Goal: Transaction & Acquisition: Purchase product/service

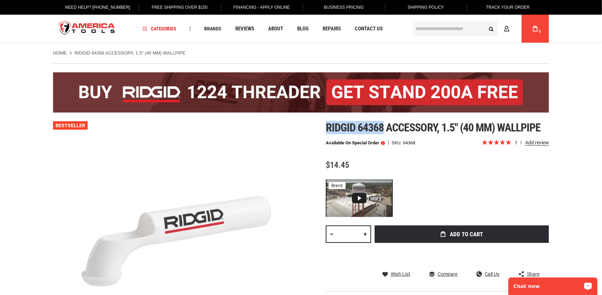
drag, startPoint x: 384, startPoint y: 127, endPoint x: 326, endPoint y: 123, distance: 58.4
click at [326, 123] on span "Ridgid 64368 accessory, 1.5" (40 mm) wallpipe" at bounding box center [433, 127] width 215 height 13
copy span "Ridgid 64368"
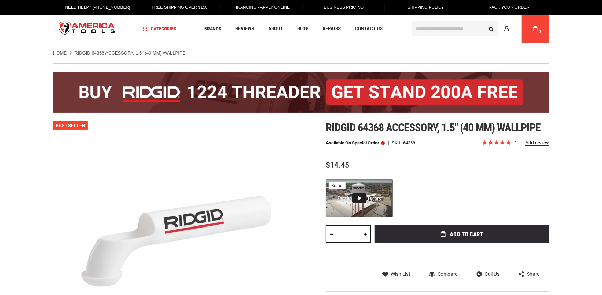
click at [383, 143] on span at bounding box center [383, 142] width 4 height 5
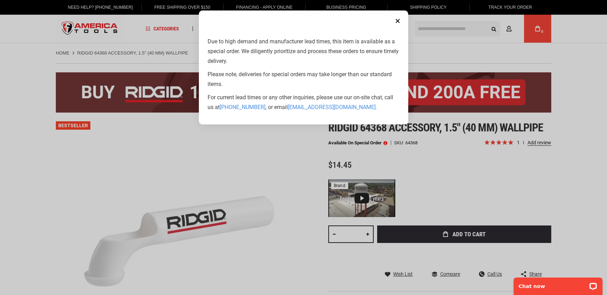
click at [401, 18] on button "Close" at bounding box center [398, 21] width 14 height 14
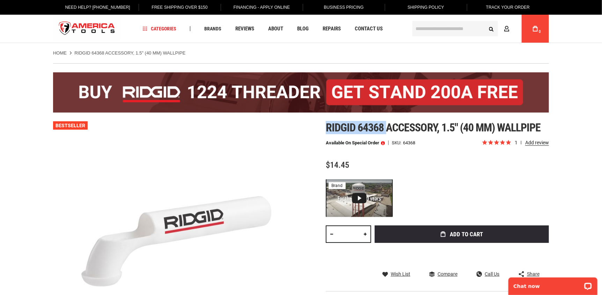
drag, startPoint x: 385, startPoint y: 124, endPoint x: 335, endPoint y: 128, distance: 50.1
click at [325, 126] on div "Skip to the end of the images gallery Skip to the beginning of the images galle…" at bounding box center [301, 245] width 496 height 248
copy span "Ridgid 64368"
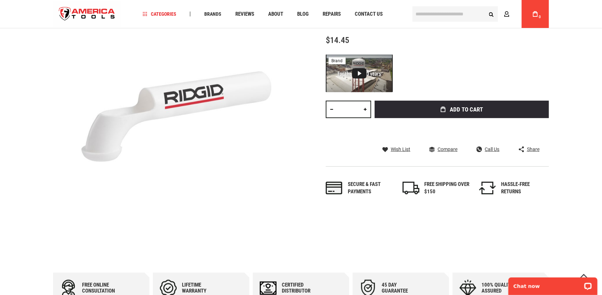
scroll to position [140, 0]
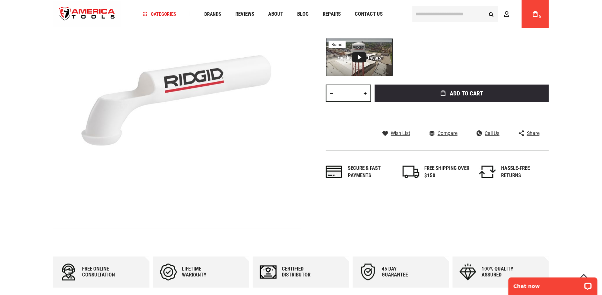
click at [362, 91] on link at bounding box center [365, 92] width 12 height 17
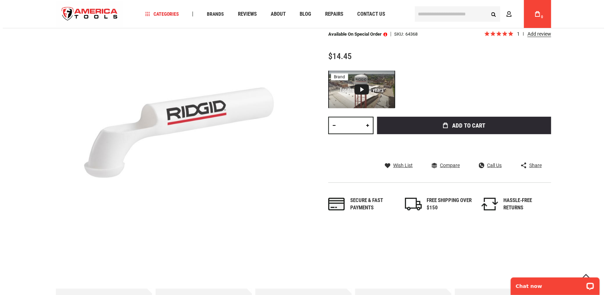
scroll to position [70, 0]
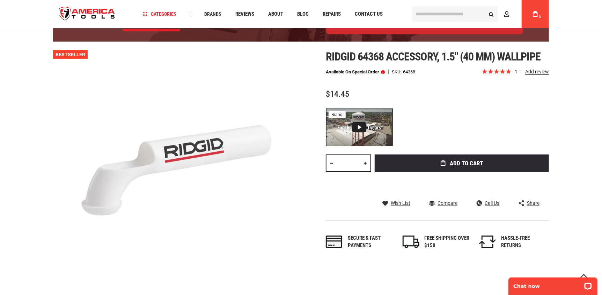
click at [362, 162] on link at bounding box center [365, 162] width 12 height 17
click at [369, 157] on link at bounding box center [365, 162] width 12 height 17
click at [369, 161] on link at bounding box center [365, 162] width 12 height 17
click at [367, 162] on link at bounding box center [365, 162] width 12 height 17
type input "*"
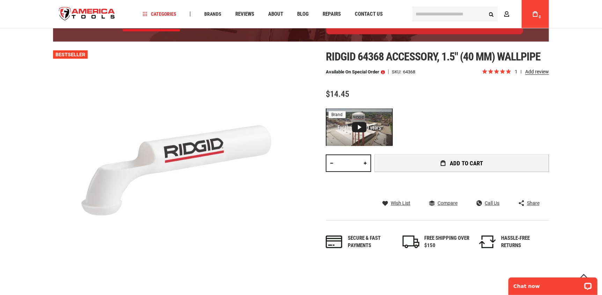
click at [453, 161] on span "Add to Cart" at bounding box center [466, 163] width 33 height 6
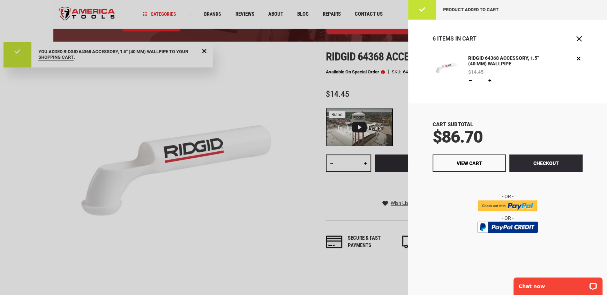
scroll to position [0, 0]
click at [513, 201] on input "image" at bounding box center [507, 205] width 59 height 11
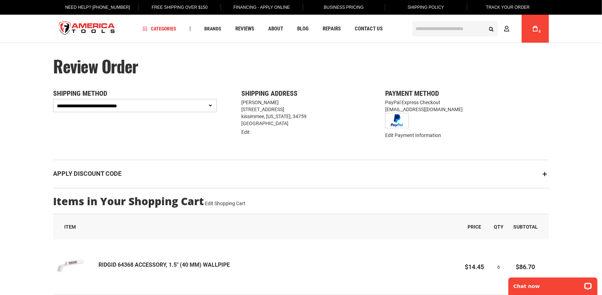
drag, startPoint x: 117, startPoint y: 110, endPoint x: 120, endPoint y: 103, distance: 8.3
click at [117, 110] on select "**********" at bounding box center [135, 105] width 164 height 13
select select "**********"
click at [53, 99] on select "**********" at bounding box center [135, 105] width 164 height 13
click at [104, 108] on select "**********" at bounding box center [135, 105] width 164 height 13
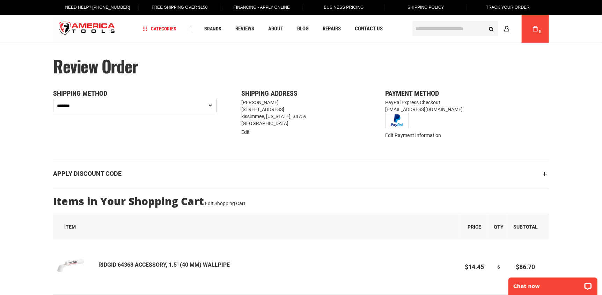
click at [53, 99] on select "**********" at bounding box center [135, 105] width 164 height 13
click at [158, 99] on select "**********" at bounding box center [135, 105] width 164 height 13
click at [158, 104] on select "**********" at bounding box center [135, 105] width 164 height 13
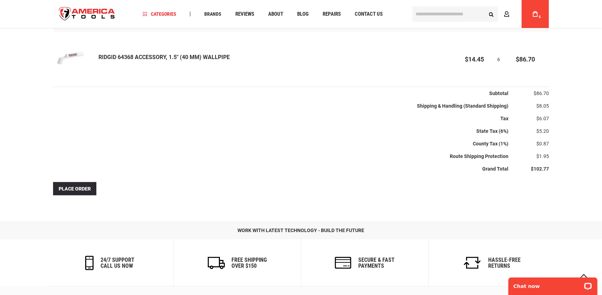
scroll to position [140, 0]
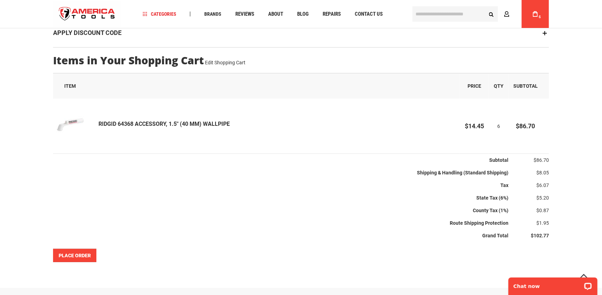
click at [67, 257] on span "Place Order" at bounding box center [75, 255] width 32 height 6
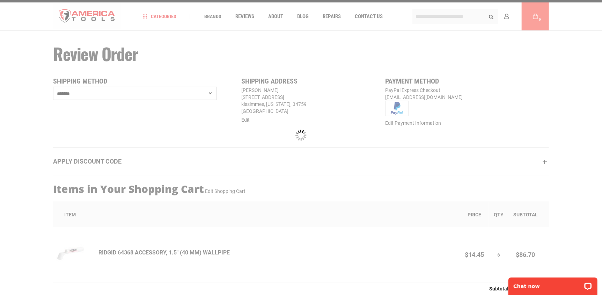
scroll to position [0, 0]
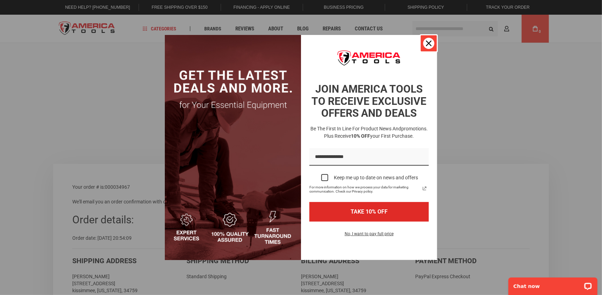
click at [430, 41] on icon "close icon" at bounding box center [429, 43] width 6 height 6
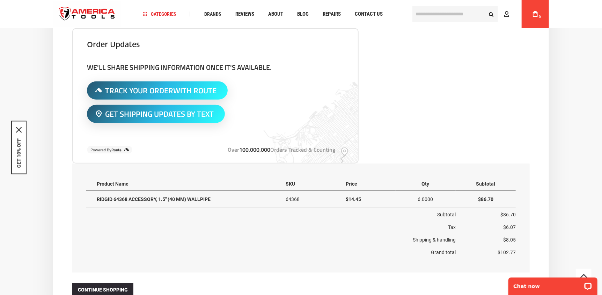
scroll to position [279, 0]
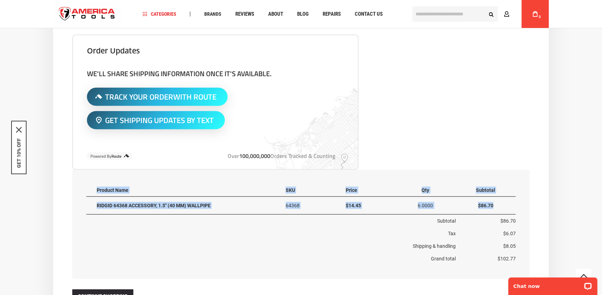
drag, startPoint x: 501, startPoint y: 205, endPoint x: 84, endPoint y: 201, distance: 417.2
click at [84, 201] on div "Items ordered Product Name SKU Price Qty Subtotal RIDGID 64368 ACCESSORY, 1.5" …" at bounding box center [300, 224] width 457 height 109
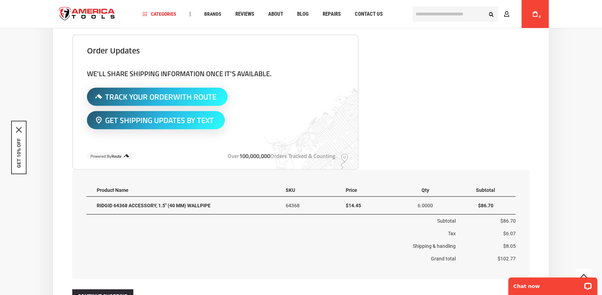
click at [171, 232] on td "Tax" at bounding box center [270, 233] width 369 height 13
drag, startPoint x: 502, startPoint y: 206, endPoint x: 96, endPoint y: 208, distance: 406.0
click at [96, 208] on tr "RIDGID 64368 ACCESSORY, 1.5" (40 MM) WALLPIPE 64368 $14.45 6.0000 $86.70" at bounding box center [300, 205] width 429 height 18
click at [107, 217] on td "Subtotal" at bounding box center [270, 220] width 369 height 13
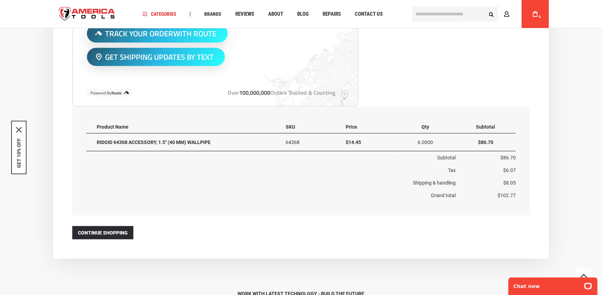
scroll to position [419, 0]
